Goal: Find specific page/section: Find specific page/section

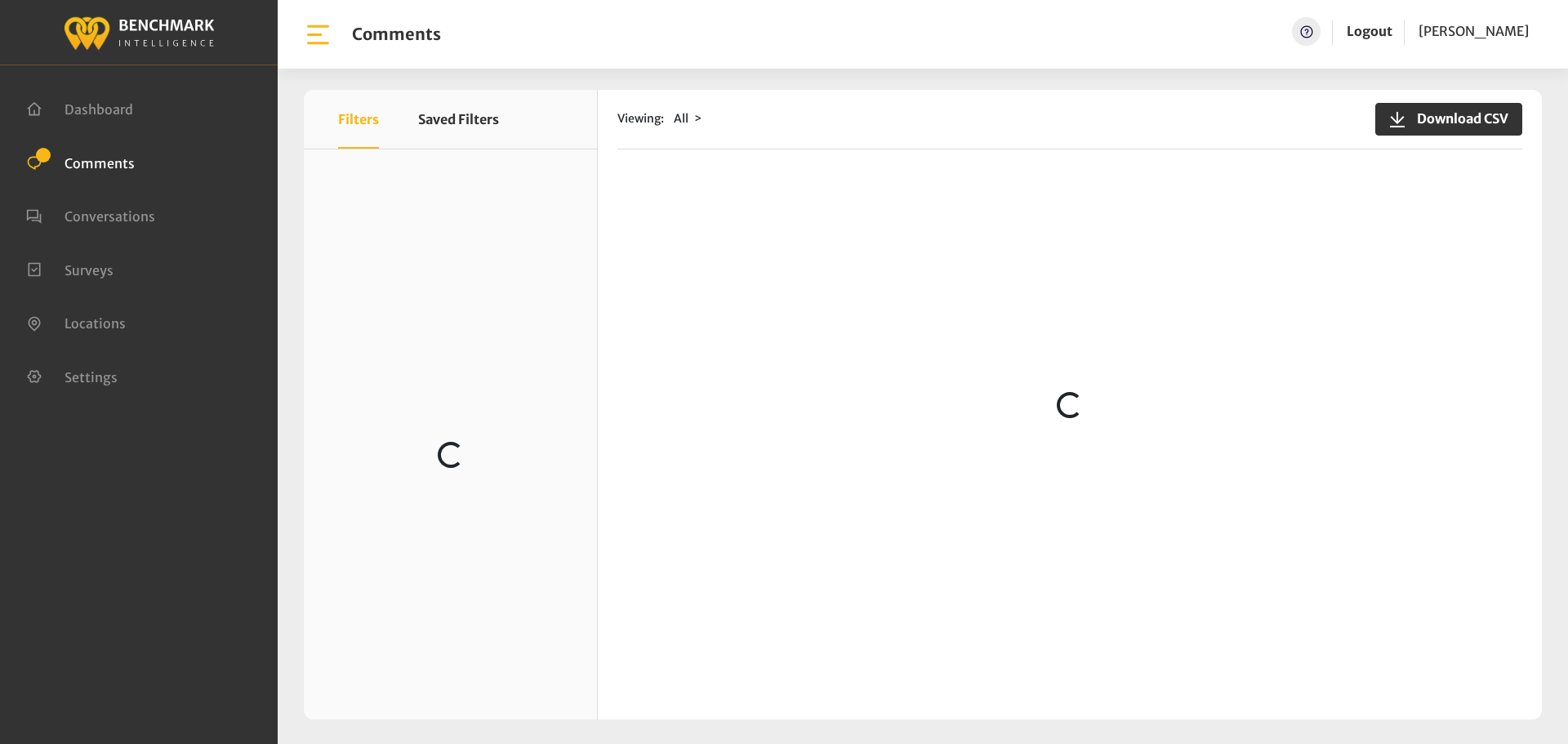
scroll to position [2695, 0]
